Goal: Transaction & Acquisition: Purchase product/service

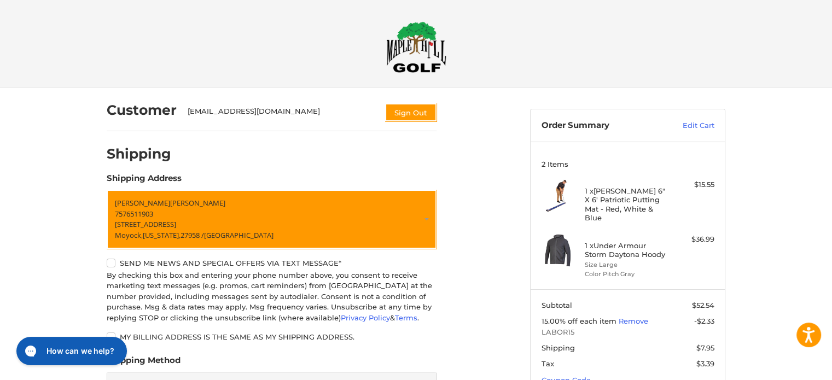
click at [418, 52] on img at bounding box center [416, 46] width 60 height 51
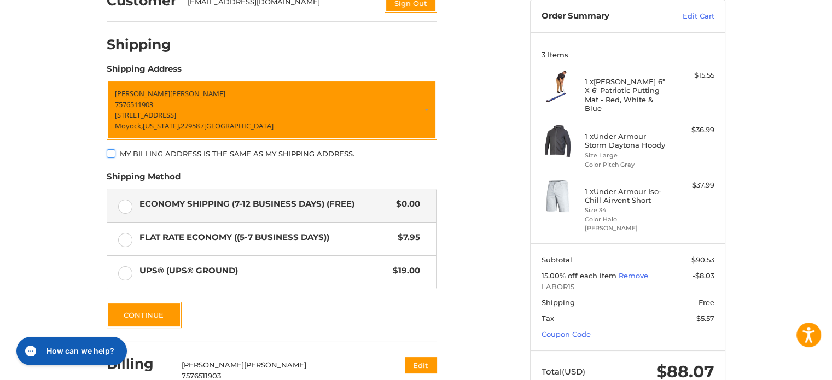
scroll to position [164, 0]
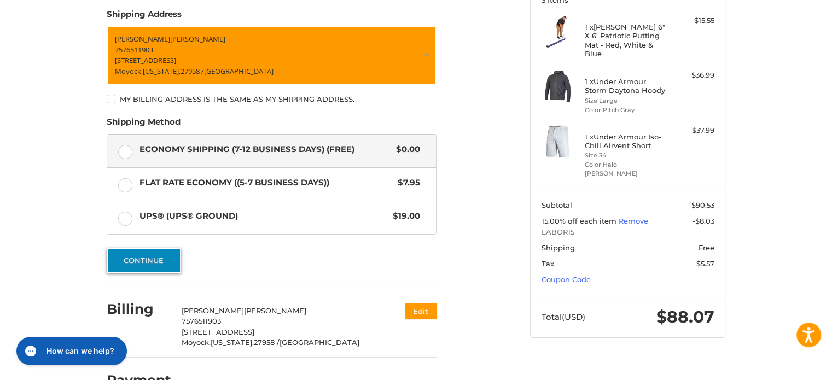
click at [156, 262] on button "Continue" at bounding box center [144, 260] width 74 height 25
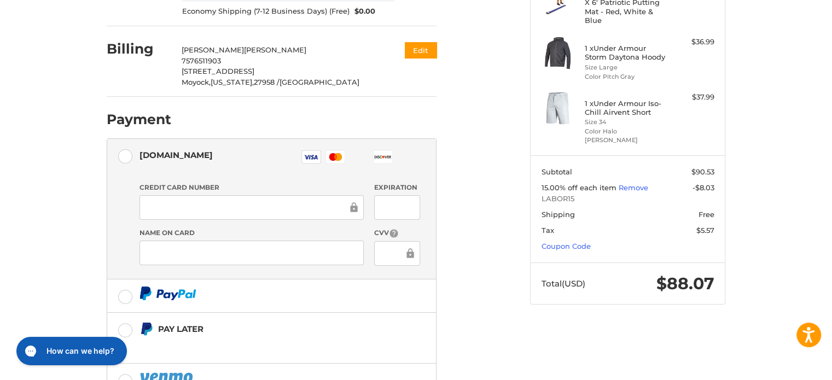
scroll to position [182, 0]
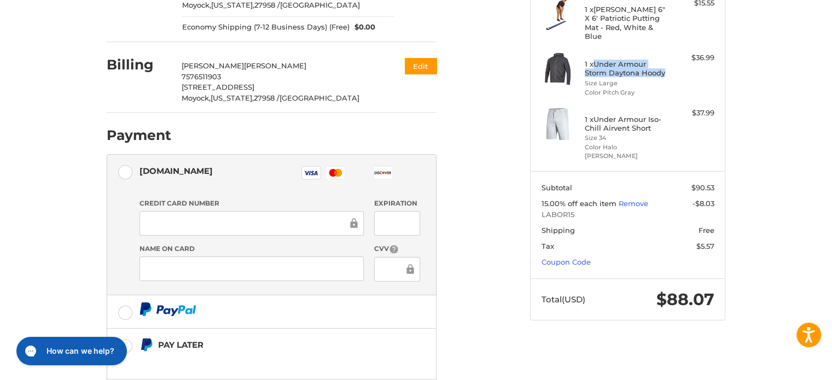
drag, startPoint x: 595, startPoint y: 53, endPoint x: 663, endPoint y: 66, distance: 69.7
click at [663, 66] on h4 "1 x Under Armour Storm Daytona Hoody" at bounding box center [627, 69] width 84 height 18
copy h4 "Under Armour Storm Daytona Hoody"
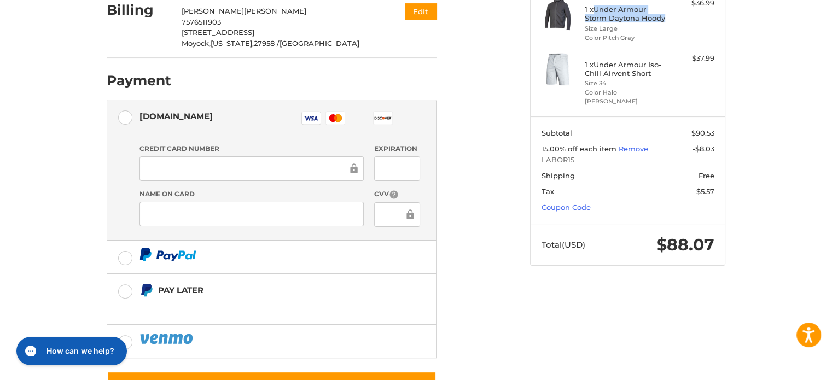
scroll to position [282, 0]
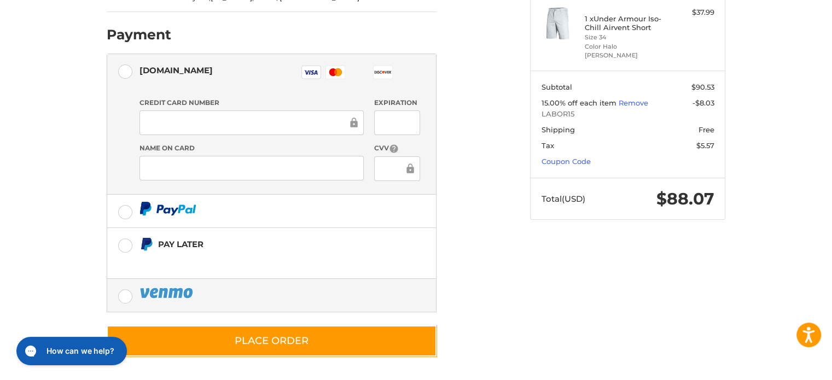
click at [236, 299] on label at bounding box center [271, 295] width 329 height 33
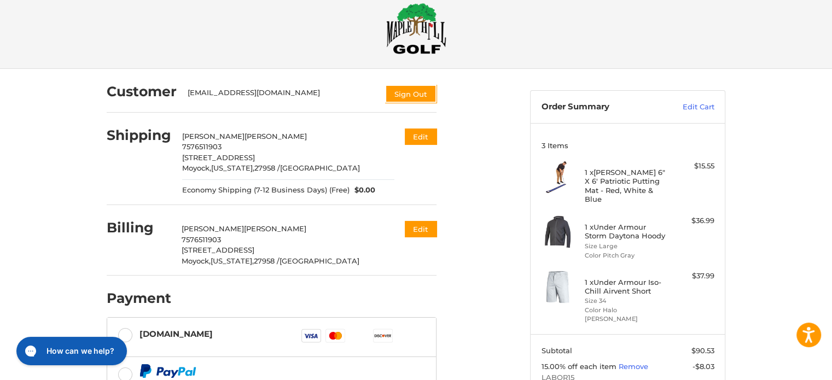
scroll to position [0, 0]
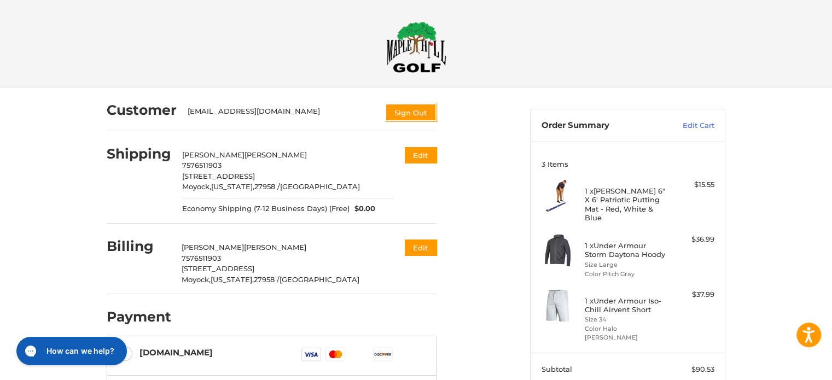
click at [418, 51] on img at bounding box center [416, 46] width 60 height 51
